Goal: Task Accomplishment & Management: Use online tool/utility

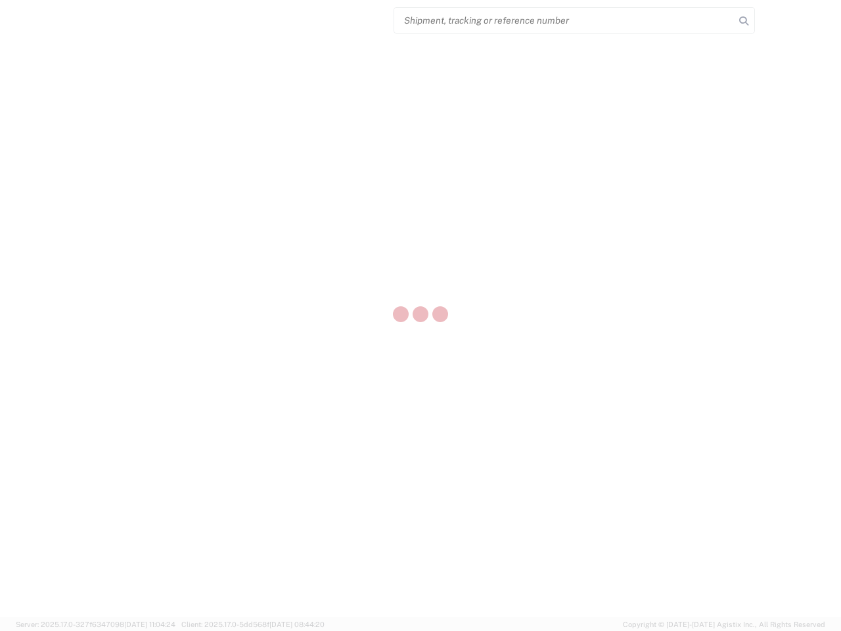
select select "US"
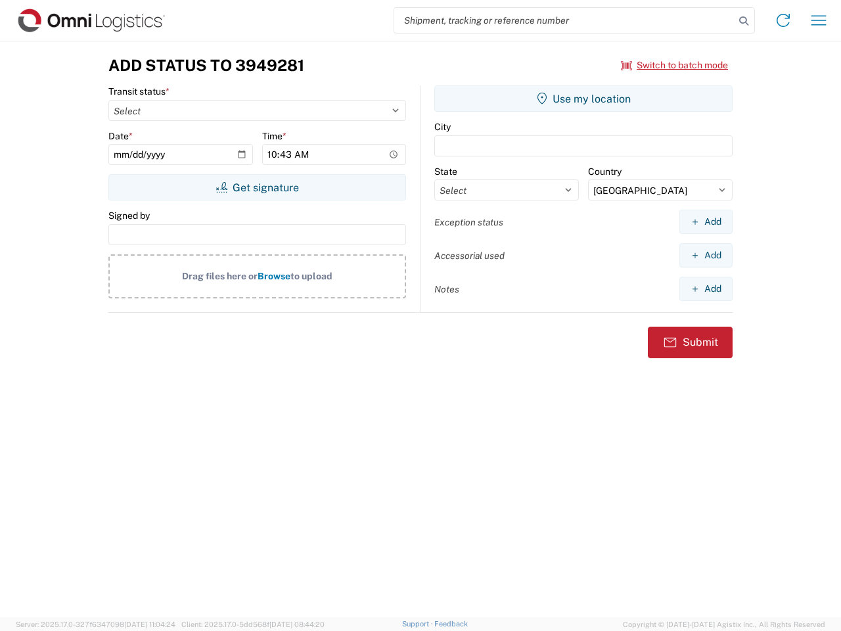
click at [564, 20] on input "search" at bounding box center [564, 20] width 340 height 25
click at [744, 21] on icon at bounding box center [744, 21] width 18 height 18
click at [783, 20] on icon at bounding box center [783, 20] width 21 height 21
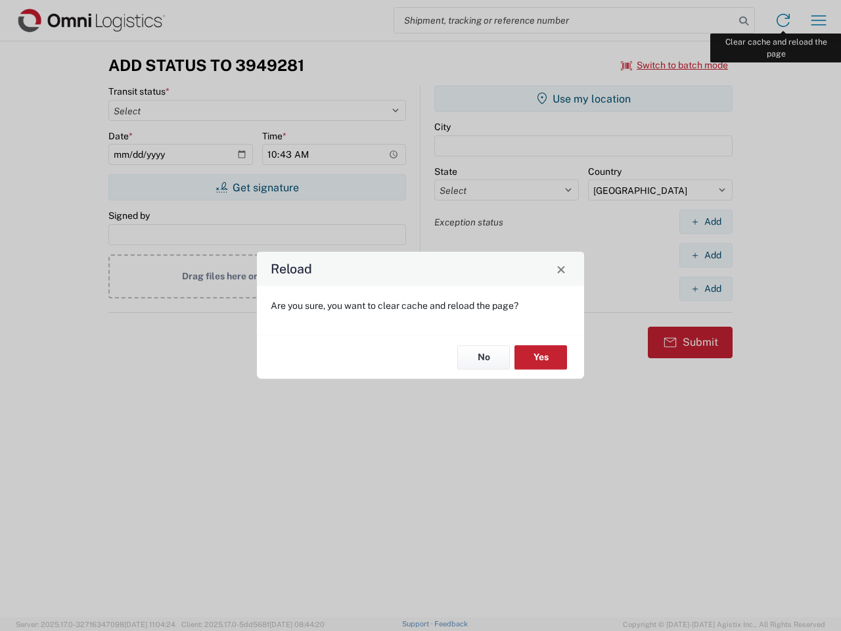
click at [819, 20] on div "Reload Are you sure, you want to clear cache and reload the page? No Yes" at bounding box center [420, 315] width 841 height 631
click at [675, 65] on div "Reload Are you sure, you want to clear cache and reload the page? No Yes" at bounding box center [420, 315] width 841 height 631
click at [257, 187] on div "Reload Are you sure, you want to clear cache and reload the page? No Yes" at bounding box center [420, 315] width 841 height 631
click at [583, 99] on div "Reload Are you sure, you want to clear cache and reload the page? No Yes" at bounding box center [420, 315] width 841 height 631
click at [706, 221] on div "Reload Are you sure, you want to clear cache and reload the page? No Yes" at bounding box center [420, 315] width 841 height 631
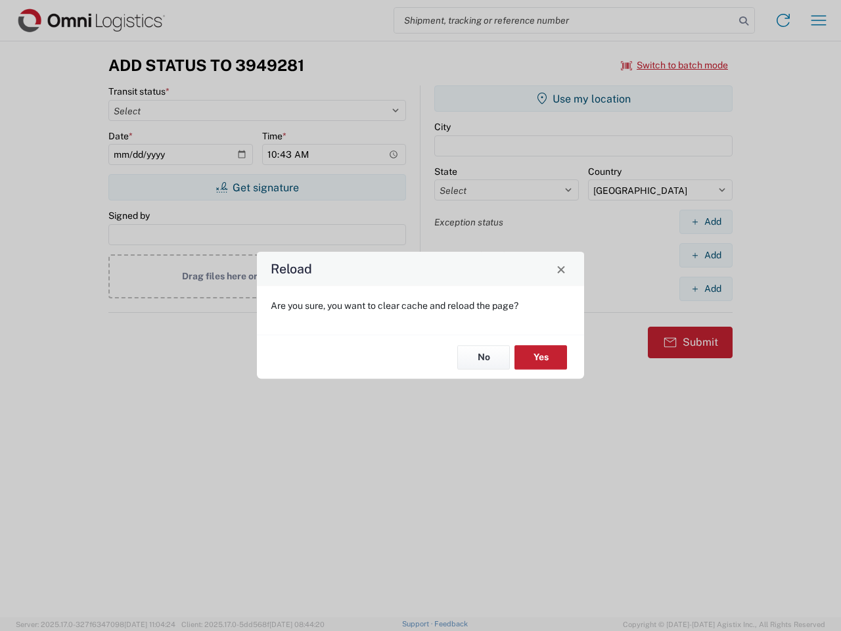
click at [706, 255] on div "Reload Are you sure, you want to clear cache and reload the page? No Yes" at bounding box center [420, 315] width 841 height 631
click at [706, 288] on div "Reload Are you sure, you want to clear cache and reload the page? No Yes" at bounding box center [420, 315] width 841 height 631
